Goal: Information Seeking & Learning: Compare options

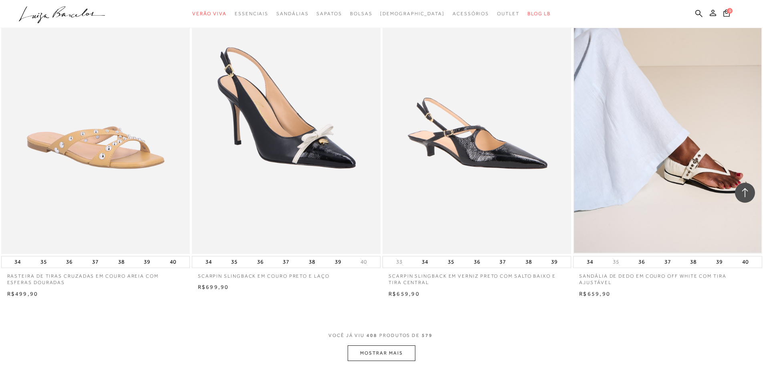
scroll to position [34068, 0]
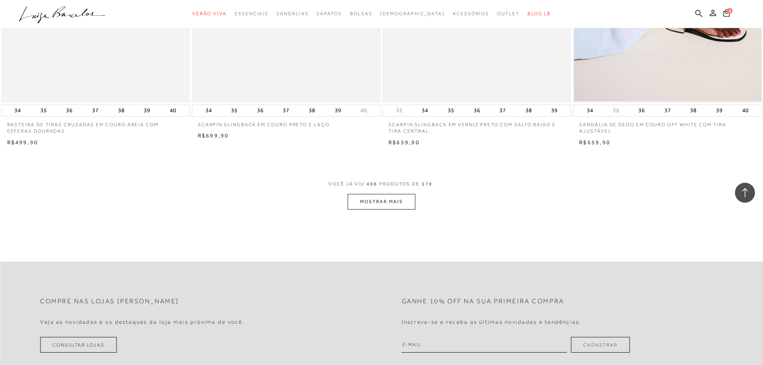
click at [400, 209] on button "MOSTRAR MAIS" at bounding box center [381, 202] width 67 height 16
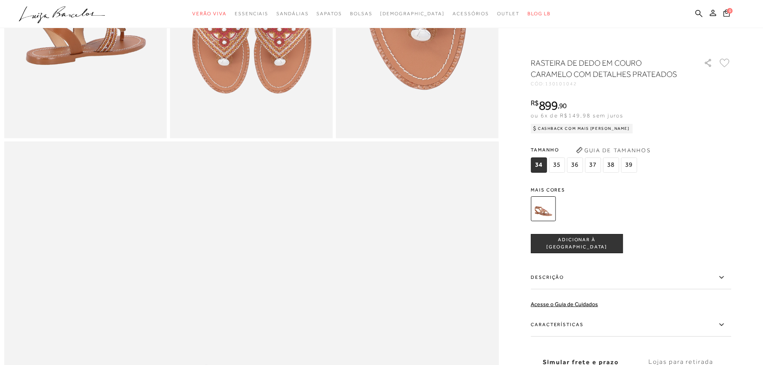
scroll to position [521, 0]
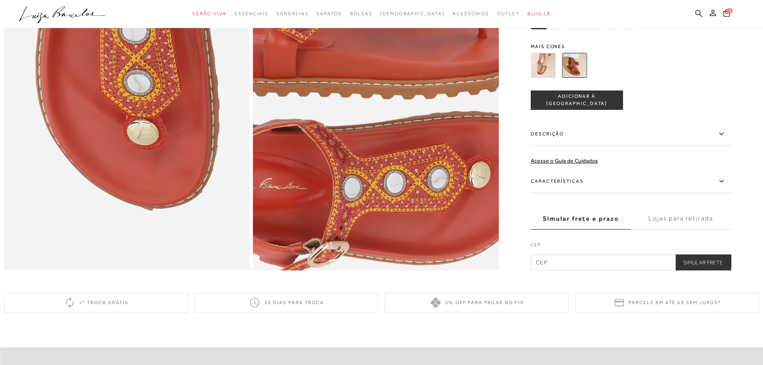
scroll to position [801, 0]
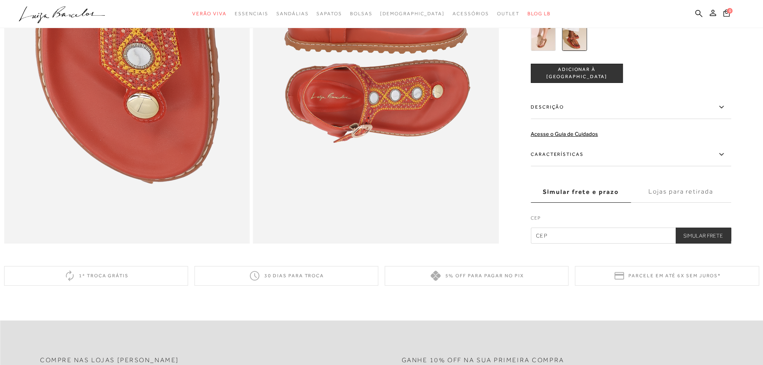
click at [548, 50] on img at bounding box center [543, 38] width 25 height 25
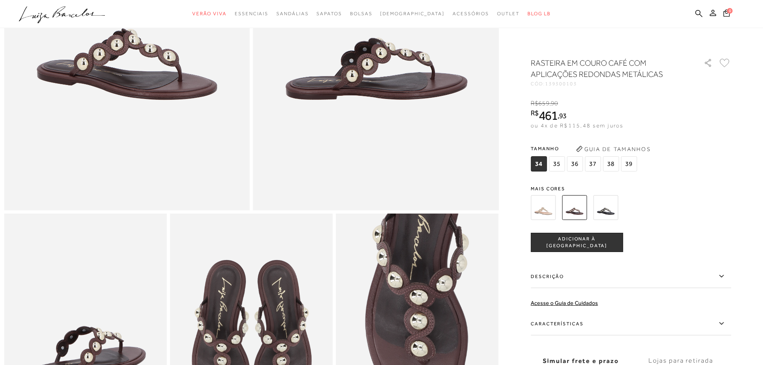
scroll to position [120, 0]
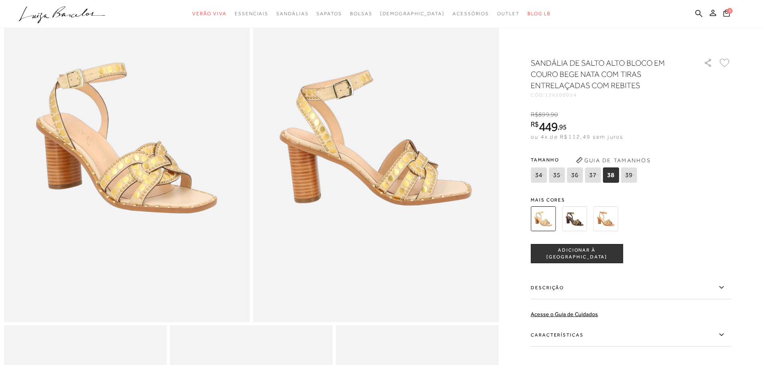
scroll to position [120, 0]
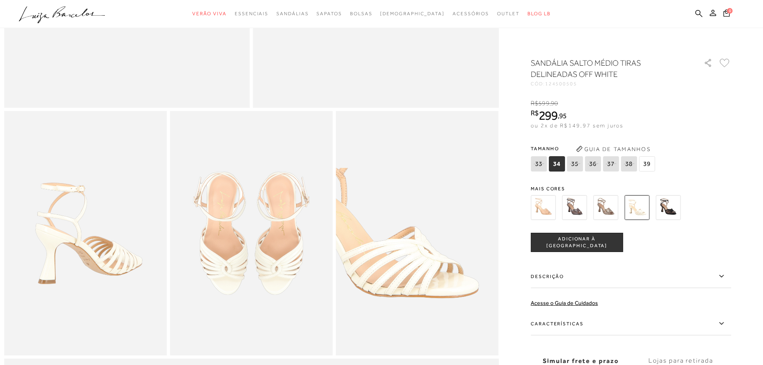
scroll to position [321, 0]
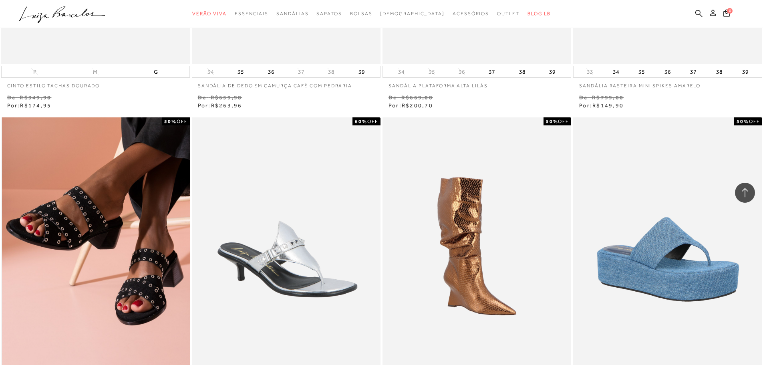
scroll to position [32754, 0]
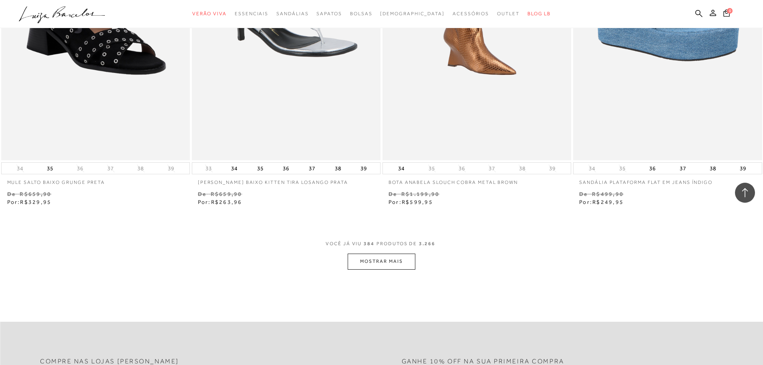
click at [375, 261] on button "MOSTRAR MAIS" at bounding box center [381, 262] width 67 height 16
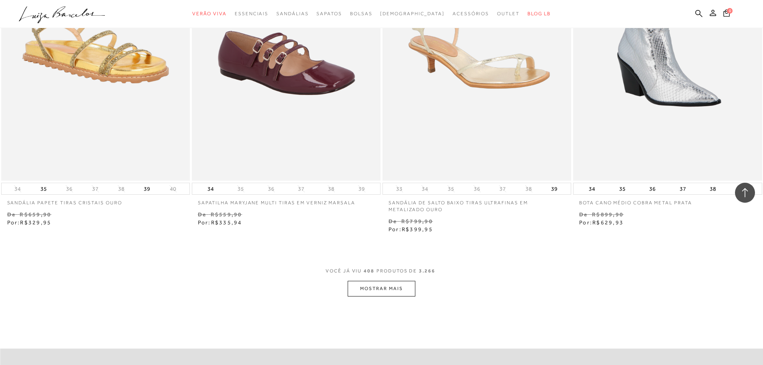
scroll to position [34878, 0]
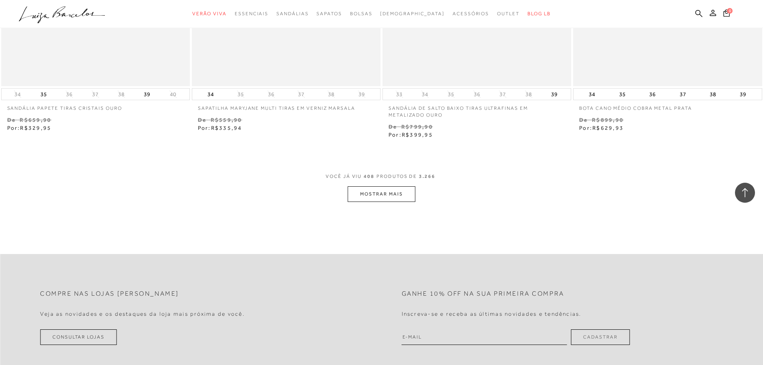
click at [403, 193] on button "MOSTRAR MAIS" at bounding box center [381, 194] width 67 height 16
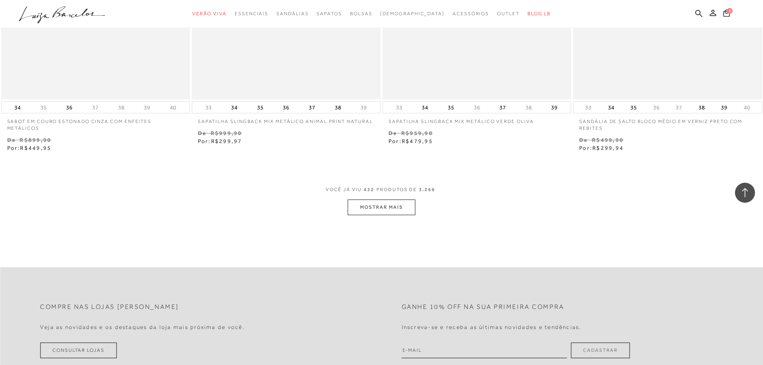
scroll to position [36922, 0]
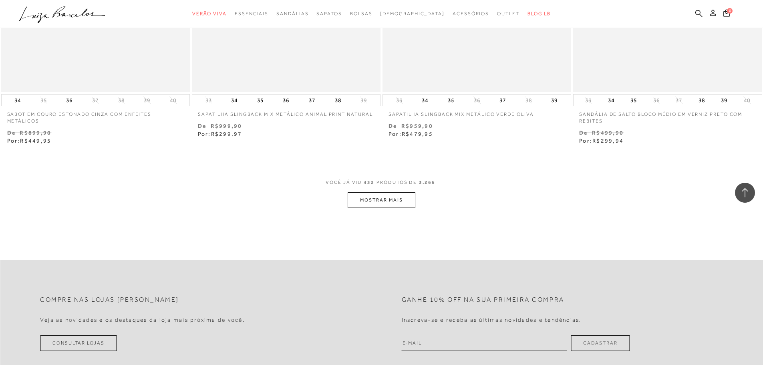
click at [375, 200] on button "MOSTRAR MAIS" at bounding box center [381, 200] width 67 height 16
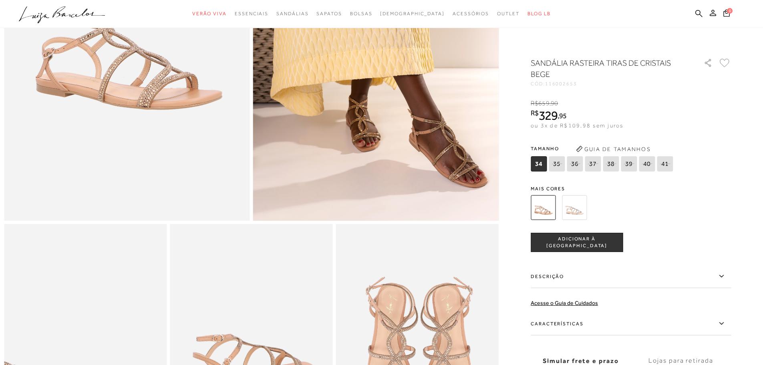
scroll to position [200, 0]
